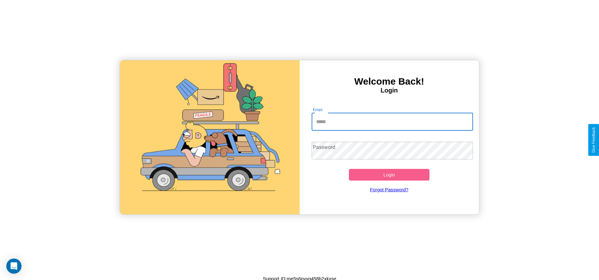
click at [392, 122] on input "Email" at bounding box center [392, 122] width 161 height 18
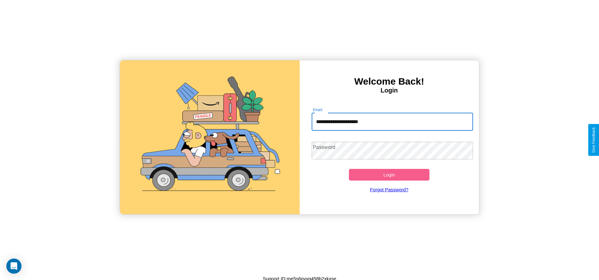
type input "**********"
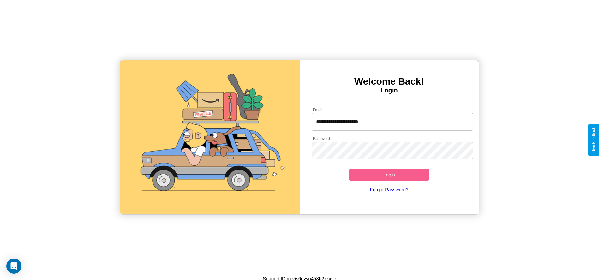
click at [389, 175] on button "Login" at bounding box center [389, 175] width 81 height 12
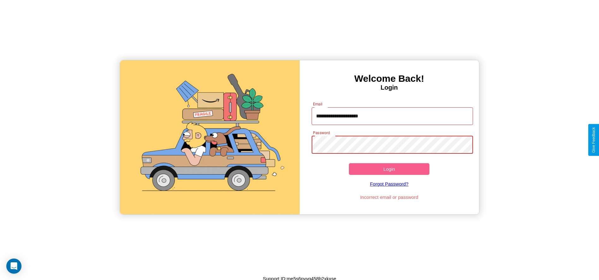
click at [389, 169] on button "Login" at bounding box center [389, 169] width 81 height 12
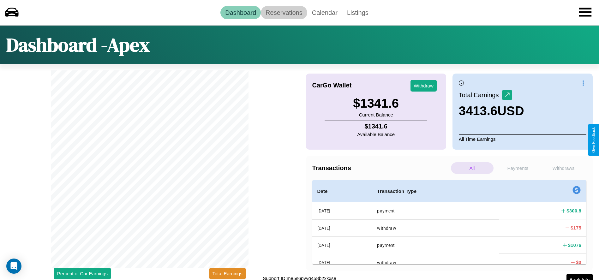
click at [284, 12] on link "Reservations" at bounding box center [284, 12] width 46 height 13
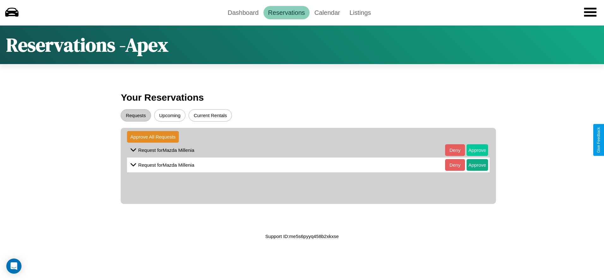
click at [472, 150] on button "Approve" at bounding box center [476, 150] width 21 height 12
